Goal: Information Seeking & Learning: Learn about a topic

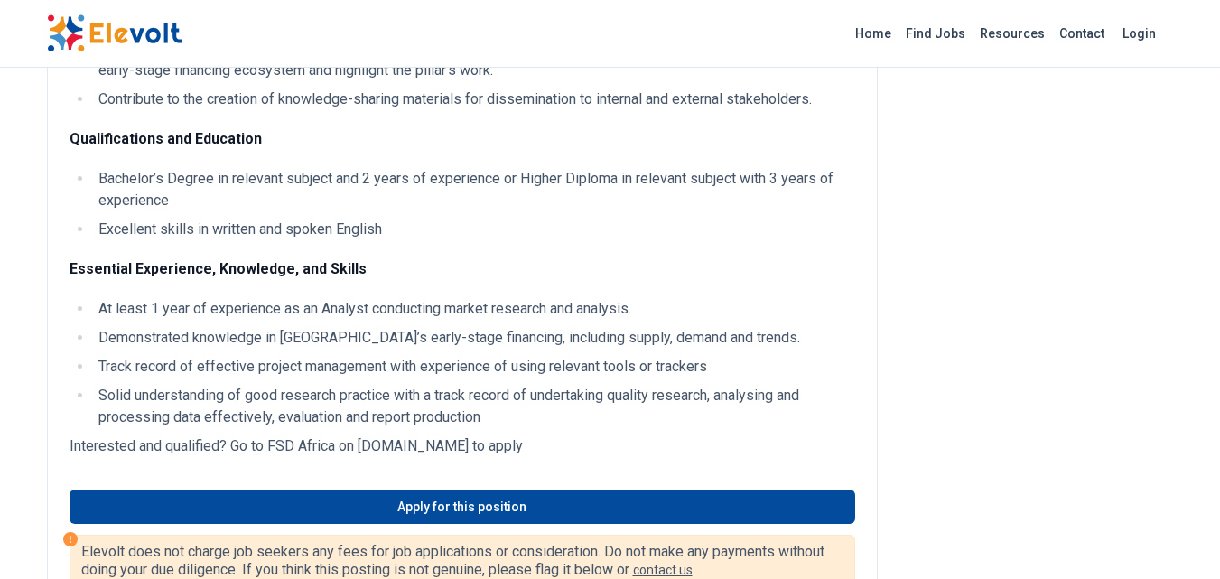
scroll to position [1264, 0]
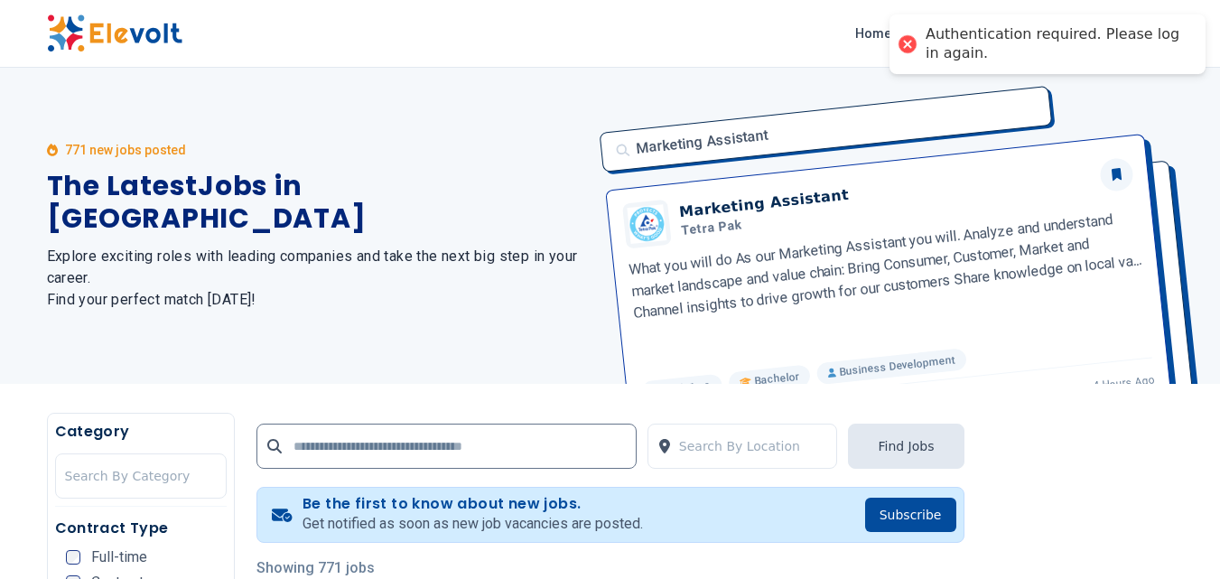
click at [261, 95] on div "771 new jobs posted The Latest Jobs in [GEOGRAPHIC_DATA] Explore exciting roles…" at bounding box center [318, 226] width 542 height 316
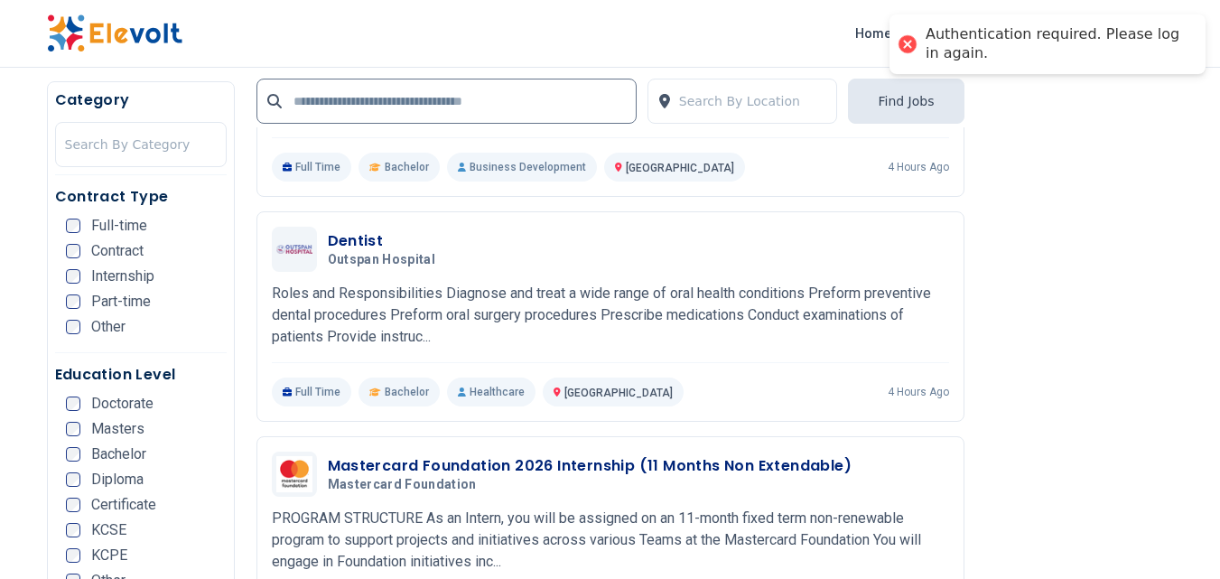
scroll to position [650, 0]
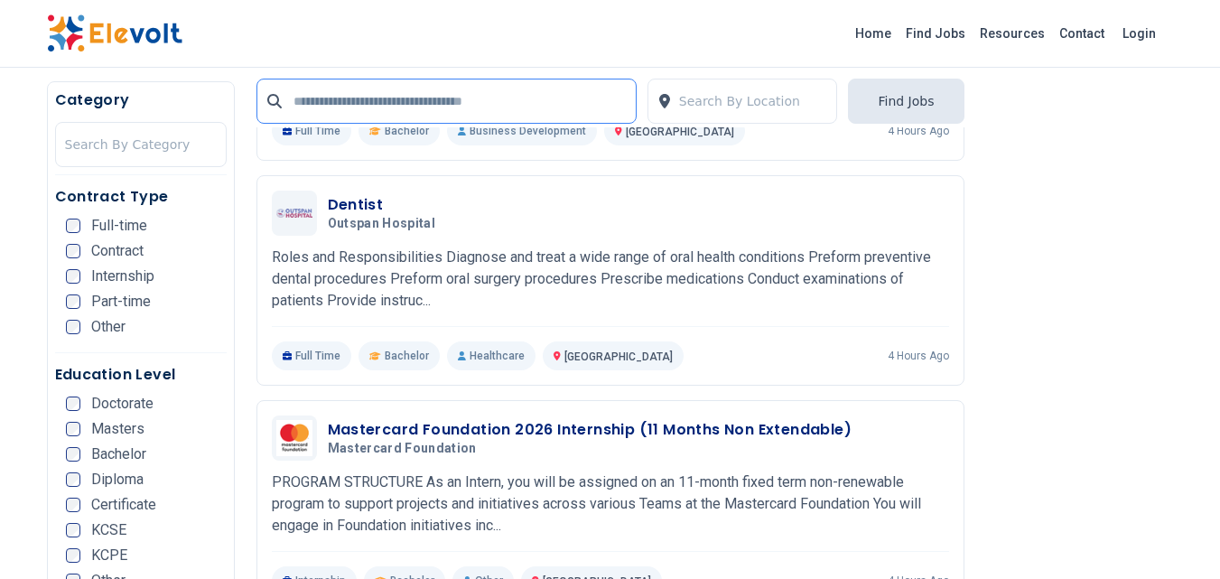
click at [331, 95] on input "text" at bounding box center [446, 101] width 380 height 45
click at [424, 104] on input "text" at bounding box center [446, 101] width 380 height 45
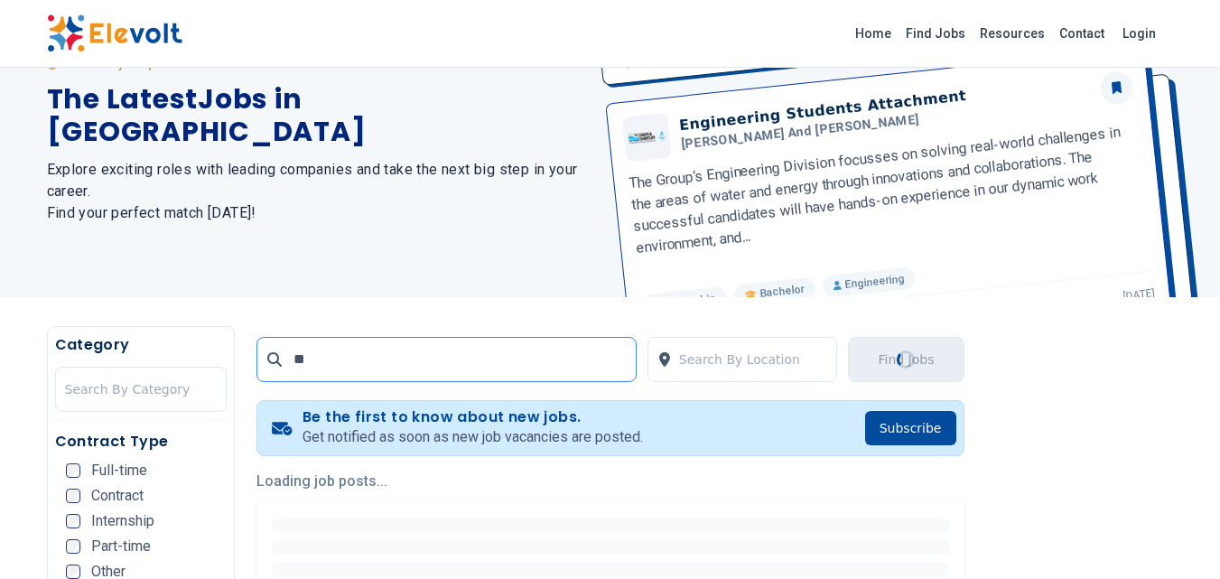
scroll to position [0, 0]
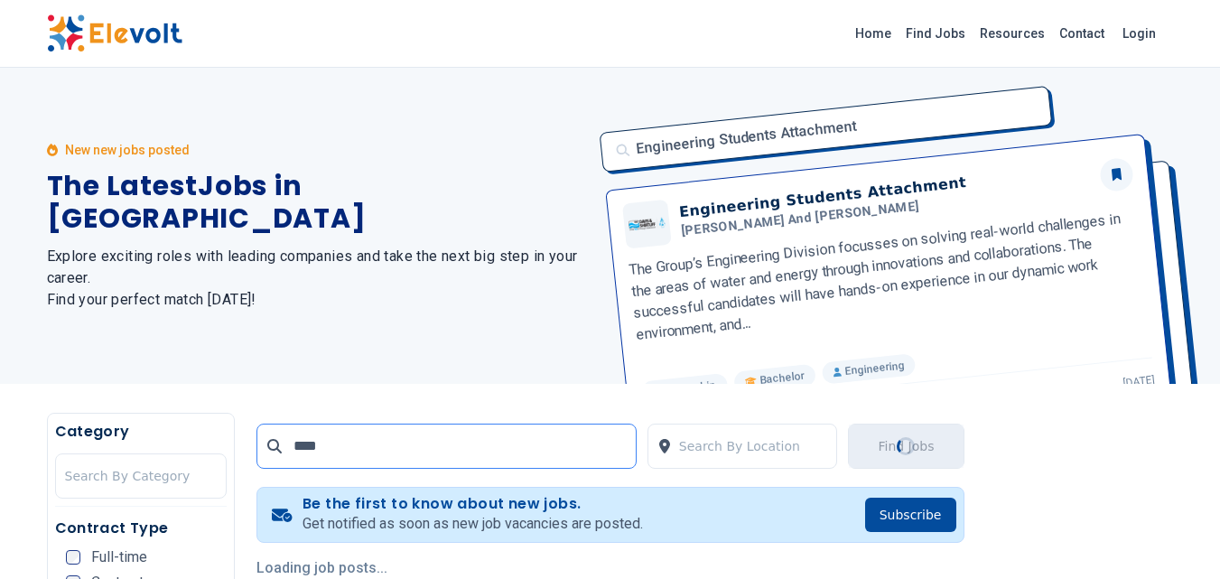
type input "**********"
